Goal: Find specific page/section: Find specific page/section

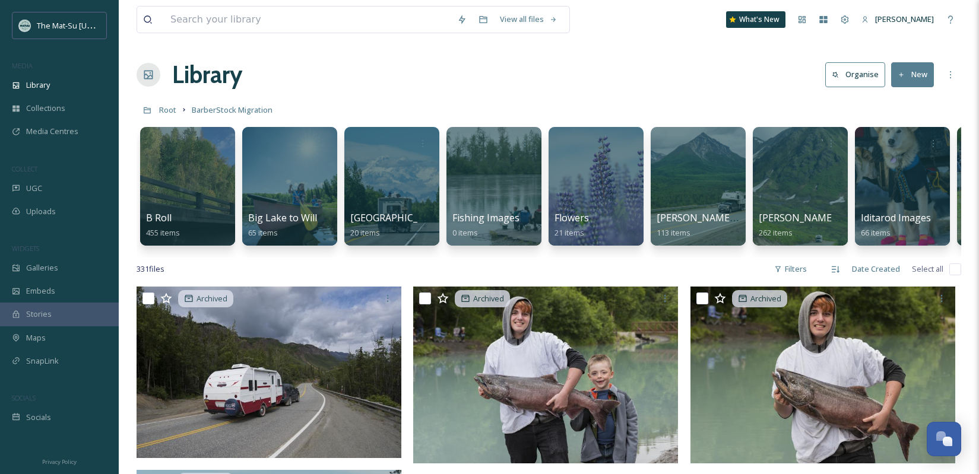
scroll to position [12961, 0]
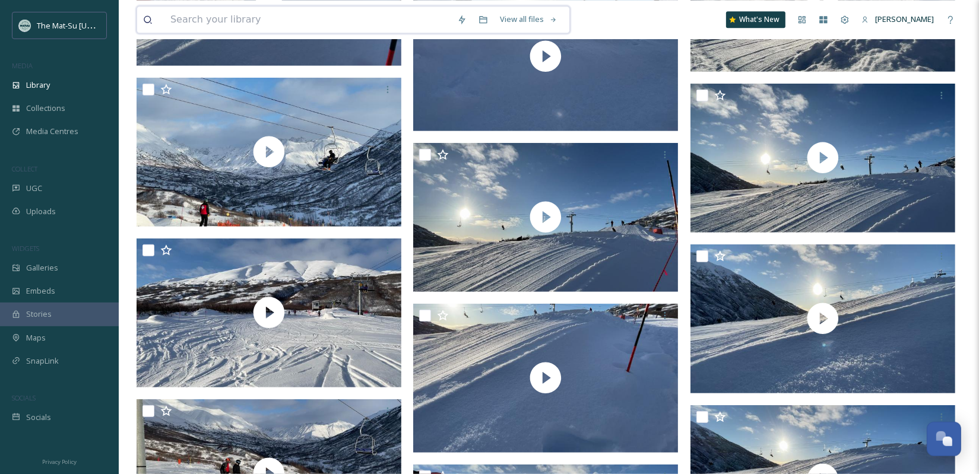
click at [268, 18] on input at bounding box center [307, 20] width 287 height 26
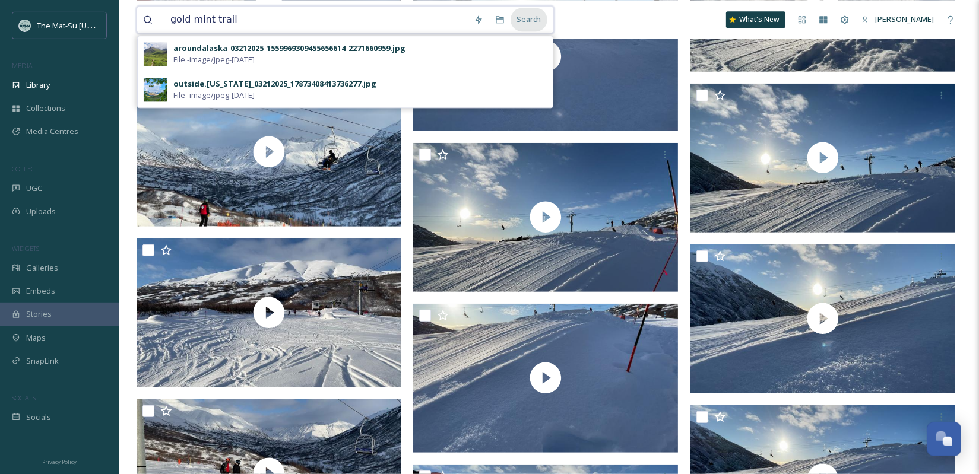
type input "gold mint trail"
click at [540, 24] on div "Search" at bounding box center [528, 19] width 37 height 23
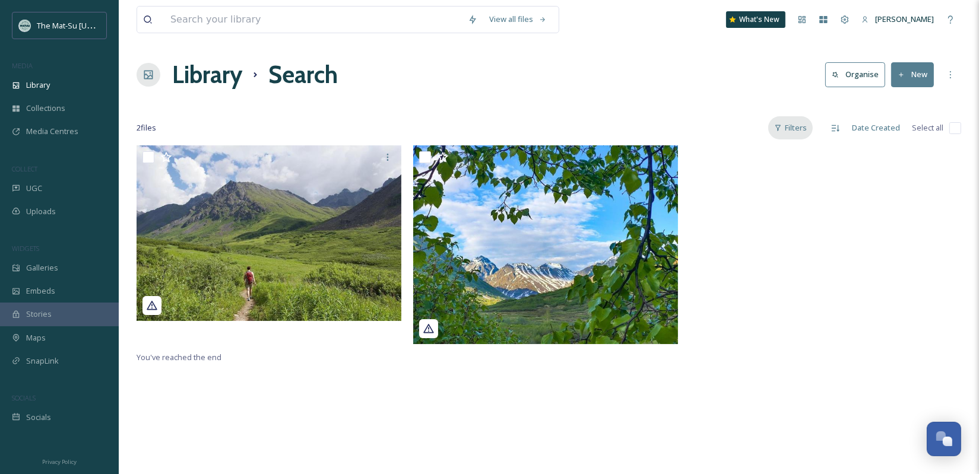
click at [806, 132] on div "Filters" at bounding box center [790, 127] width 45 height 23
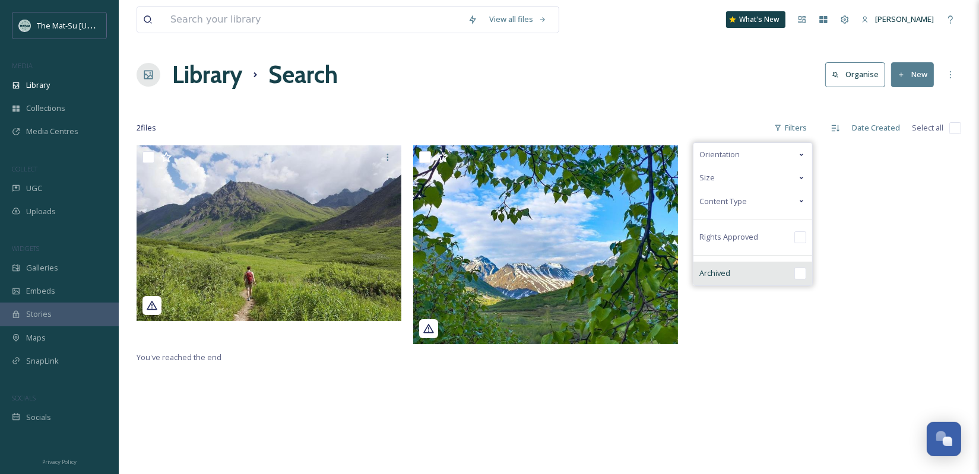
click at [800, 277] on input "checkbox" at bounding box center [800, 274] width 12 height 12
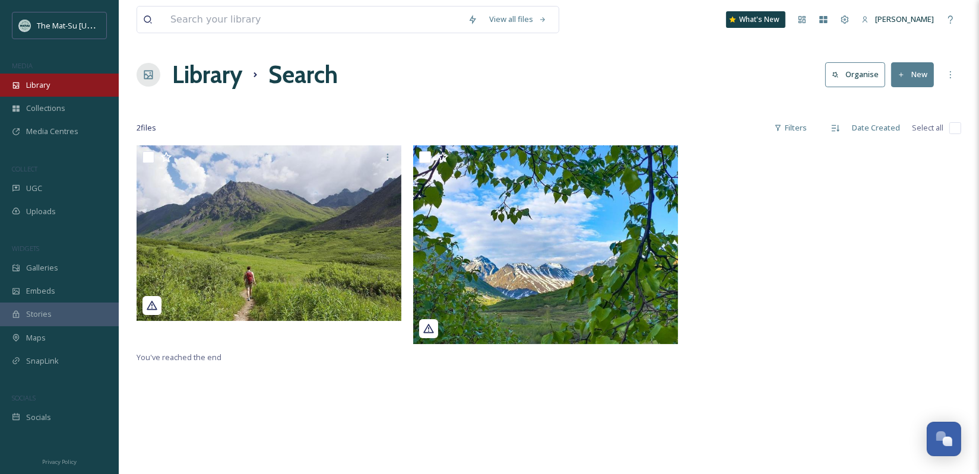
click at [30, 85] on span "Library" at bounding box center [38, 85] width 24 height 11
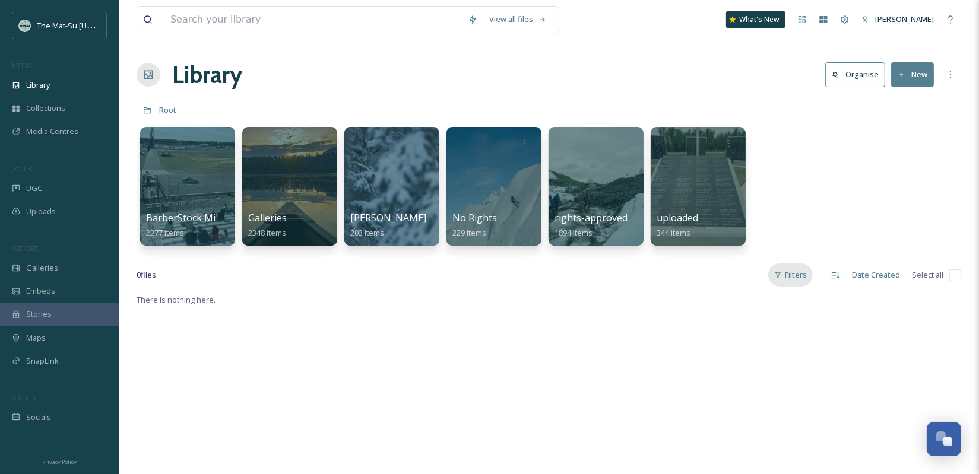
click at [791, 277] on div "Filters" at bounding box center [790, 275] width 45 height 23
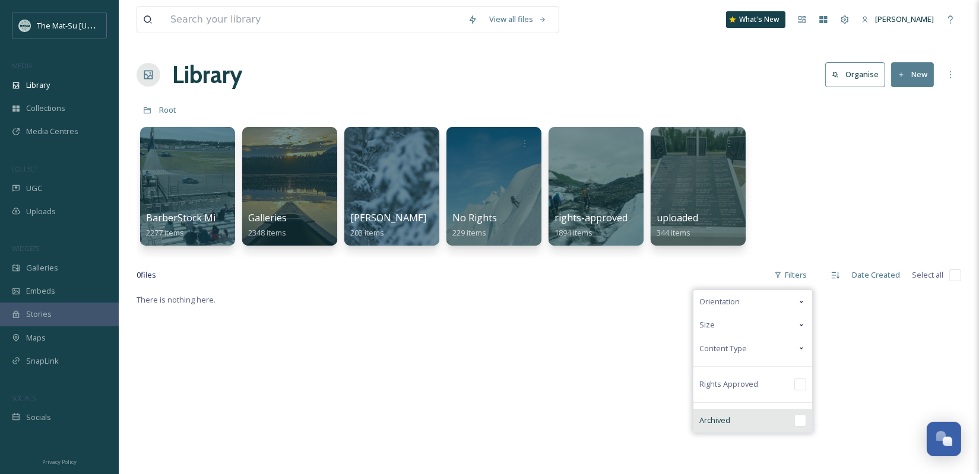
click at [803, 420] on input "checkbox" at bounding box center [800, 421] width 12 height 12
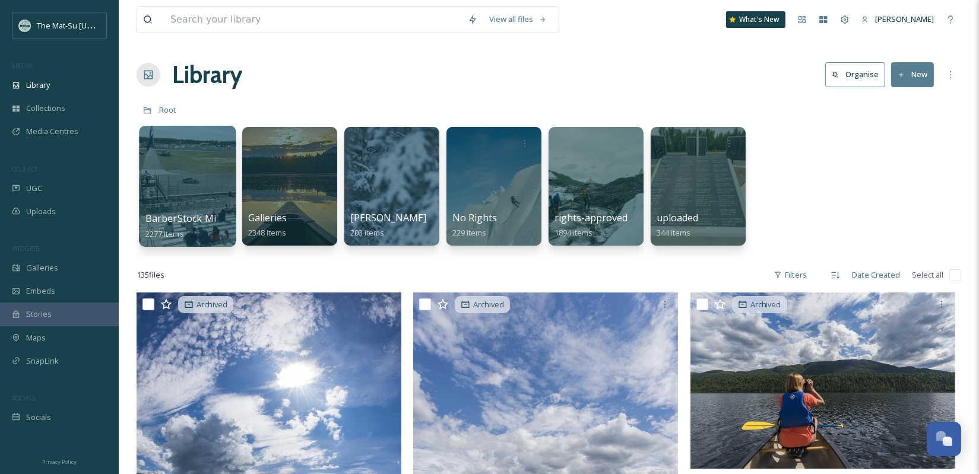
click at [191, 183] on div at bounding box center [187, 186] width 97 height 121
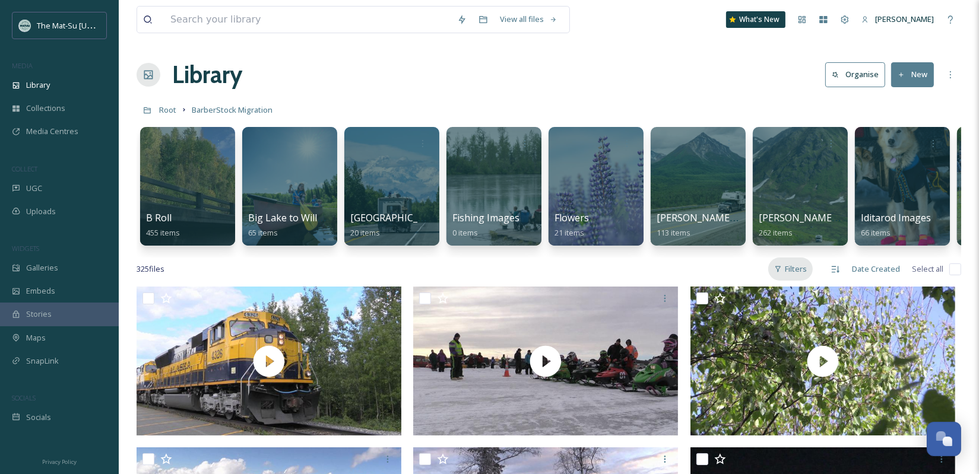
click at [798, 268] on div "Filters" at bounding box center [790, 269] width 45 height 23
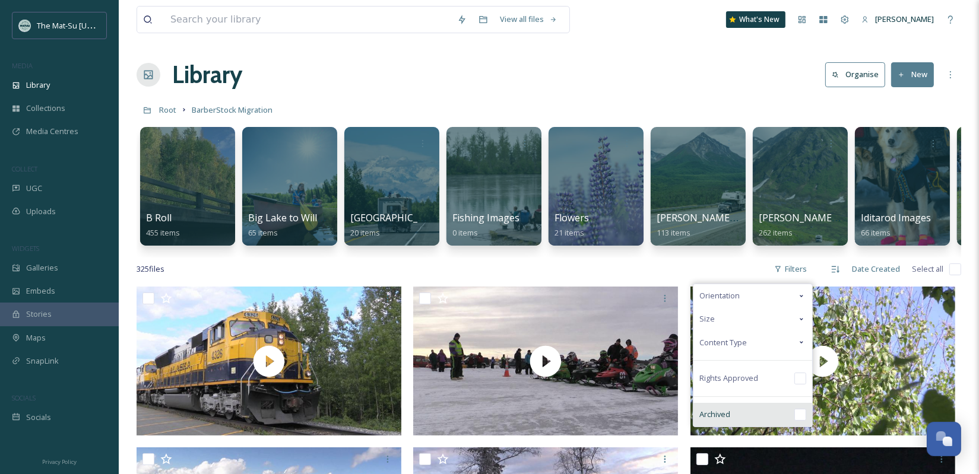
click at [801, 415] on input "checkbox" at bounding box center [800, 415] width 12 height 12
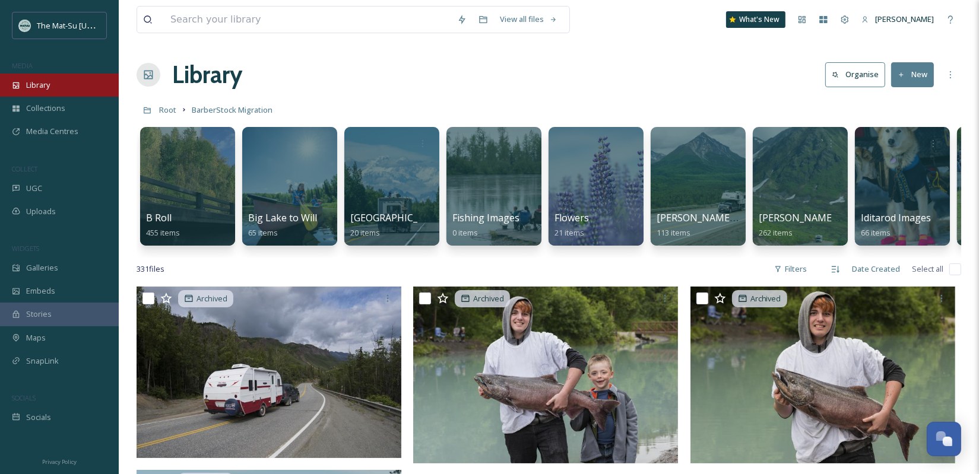
click at [53, 85] on div "Library" at bounding box center [59, 85] width 119 height 23
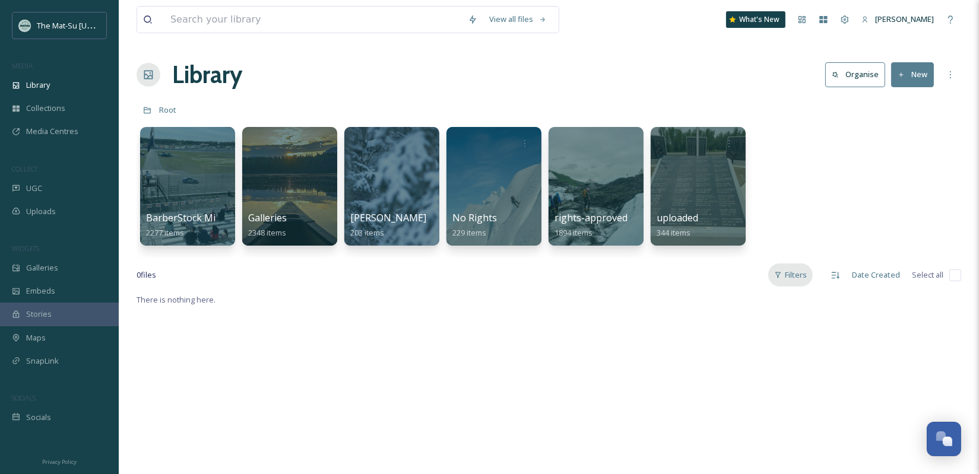
click at [798, 274] on div "Filters" at bounding box center [790, 275] width 45 height 23
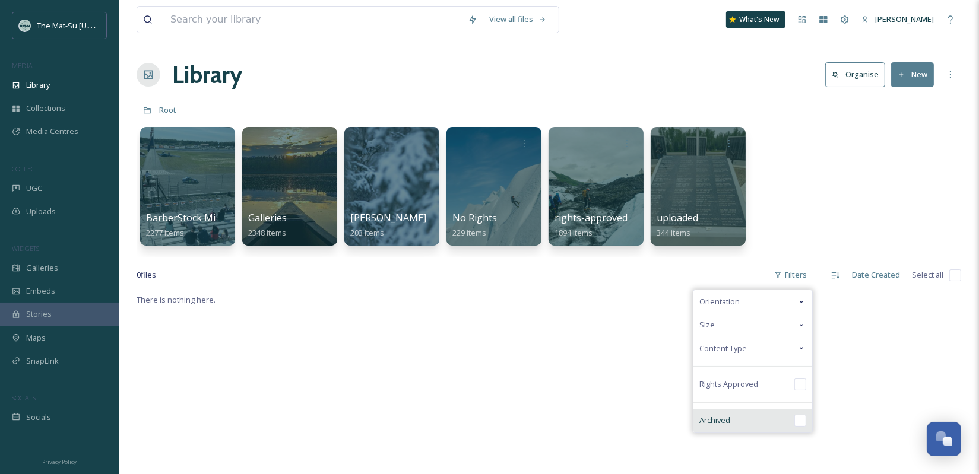
click at [806, 421] on input "checkbox" at bounding box center [800, 421] width 12 height 12
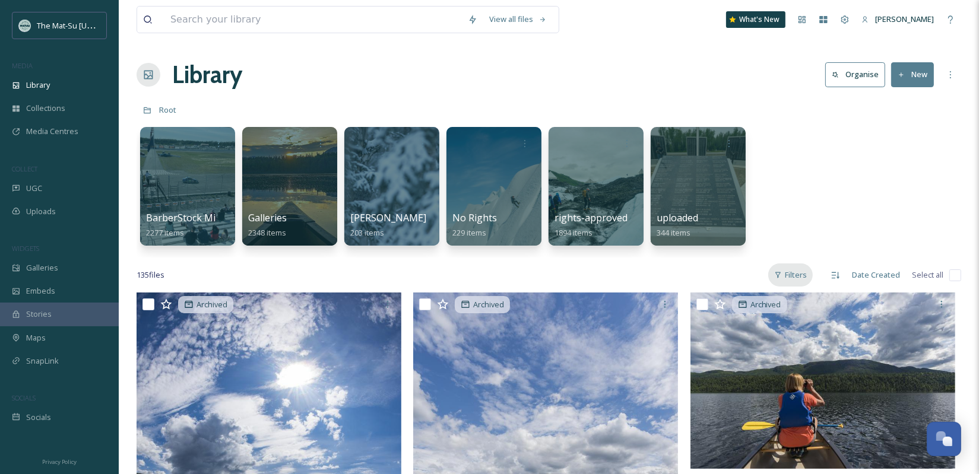
click at [798, 275] on div "Filters" at bounding box center [790, 275] width 45 height 23
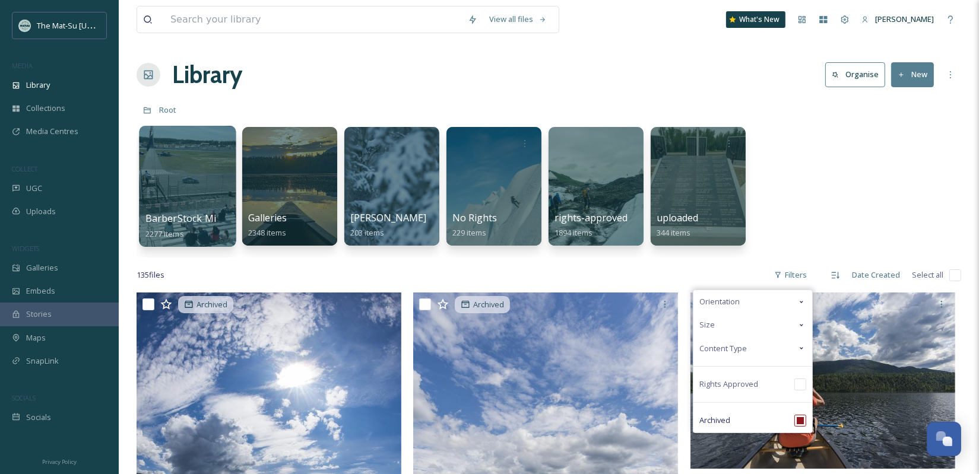
click at [181, 177] on div at bounding box center [187, 186] width 97 height 121
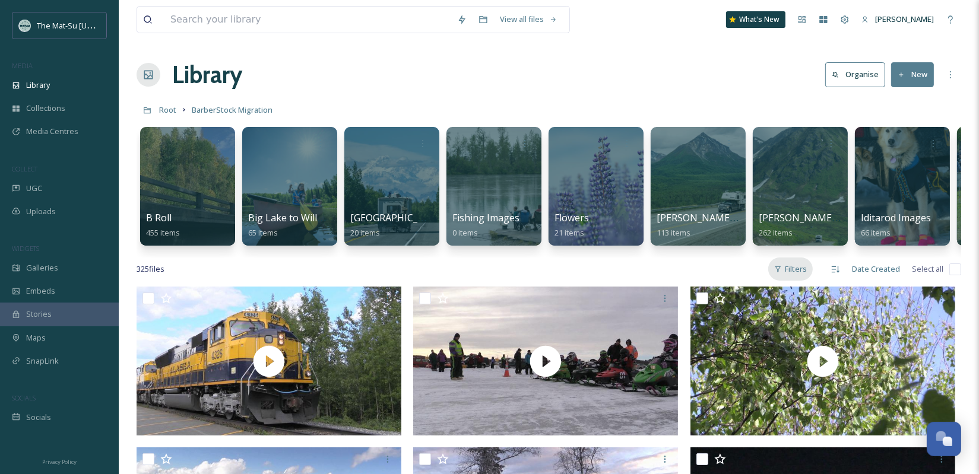
click at [800, 272] on div "Filters" at bounding box center [790, 269] width 45 height 23
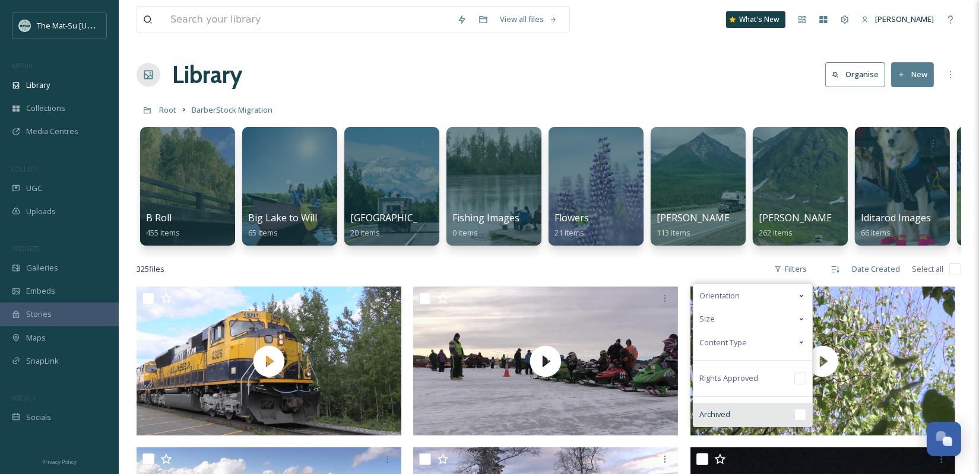
click at [805, 414] on input "checkbox" at bounding box center [800, 415] width 12 height 12
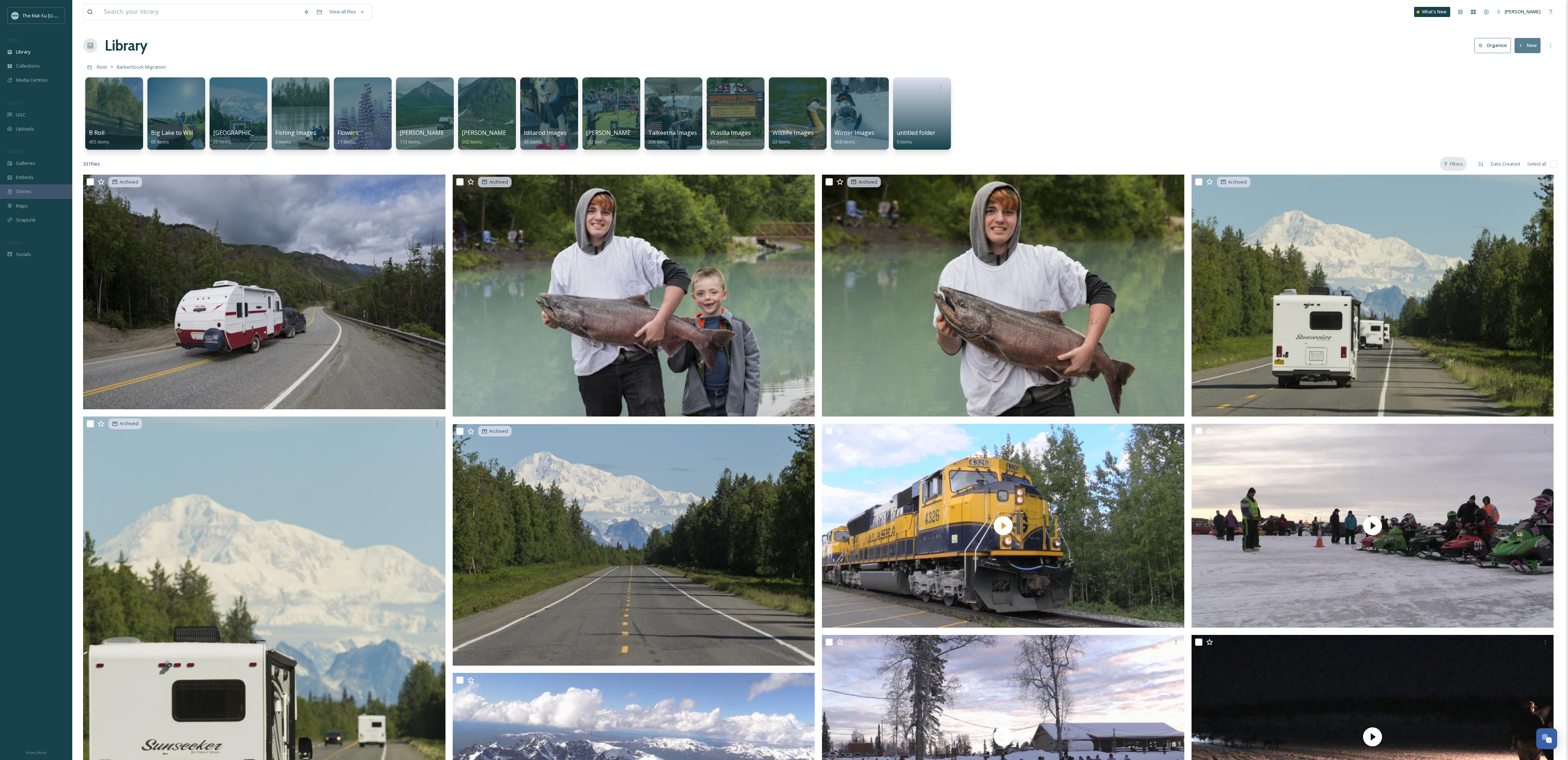
click at [595, 163] on div "Filters" at bounding box center [1453, 164] width 27 height 14
